Goal: Task Accomplishment & Management: Manage account settings

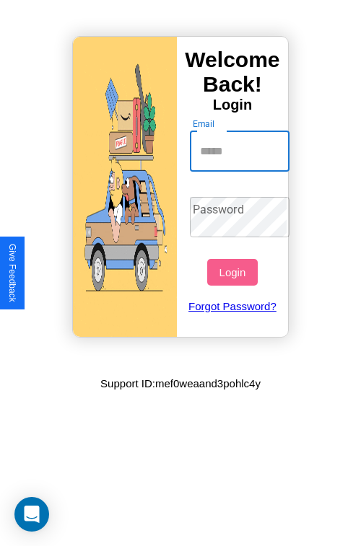
click at [241, 151] on input "Email" at bounding box center [240, 151] width 100 height 40
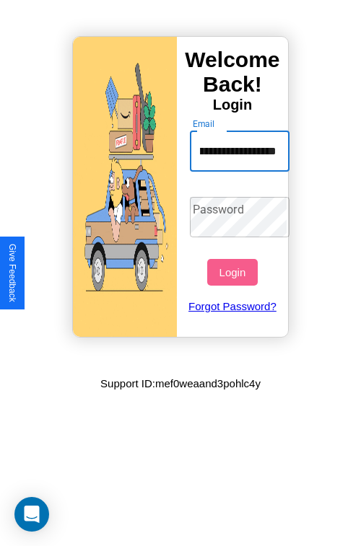
type input "**********"
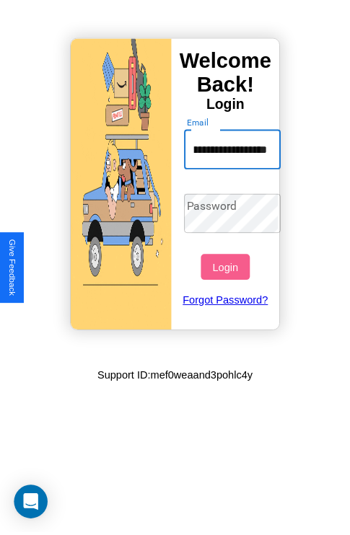
scroll to position [0, 0]
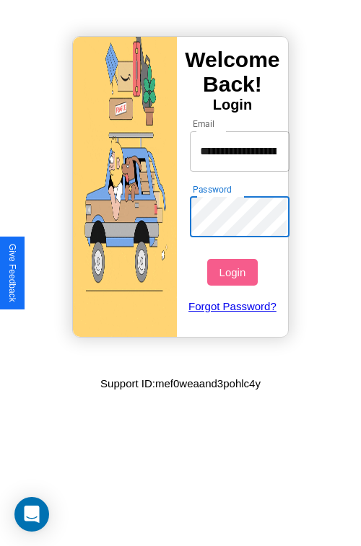
click at [234, 272] on button "Login" at bounding box center [232, 272] width 50 height 27
